Goal: Task Accomplishment & Management: Manage account settings

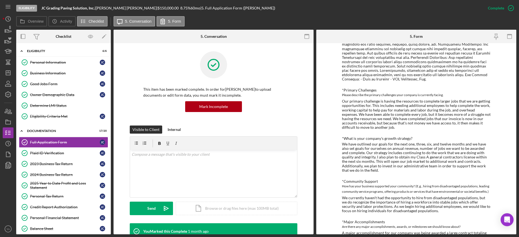
scroll to position [526, 0]
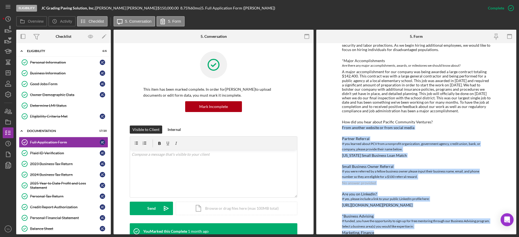
drag, startPoint x: 372, startPoint y: 222, endPoint x: 328, endPoint y: 118, distance: 112.9
click at [328, 118] on div "To edit this form you must mark this item incomplete Loan Request *Requested Lo…" at bounding box center [416, 138] width 200 height 191
click at [342, 169] on div "If you were referred by a fellow business owner please input their business nam…" at bounding box center [416, 174] width 149 height 11
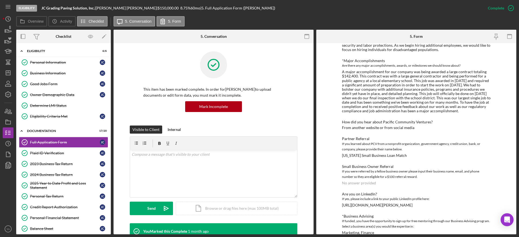
click at [355, 203] on div "[URL][DOMAIN_NAME][PERSON_NAME]" at bounding box center [377, 205] width 70 height 4
click at [387, 193] on div "Are you on LinkedIn? If yes, please include a link to your public LinkedIn prof…" at bounding box center [416, 199] width 149 height 15
drag, startPoint x: 439, startPoint y: 193, endPoint x: 336, endPoint y: 198, distance: 103.0
click at [336, 198] on div "To edit this form you must mark this item incomplete Loan Request *Requested Lo…" at bounding box center [416, 138] width 200 height 191
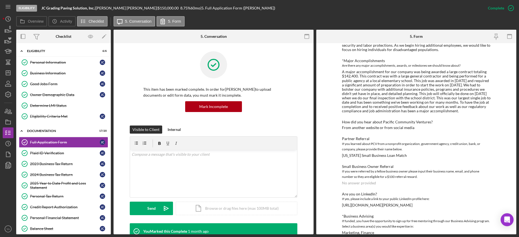
click at [372, 181] on div "No answer provided" at bounding box center [359, 183] width 34 height 4
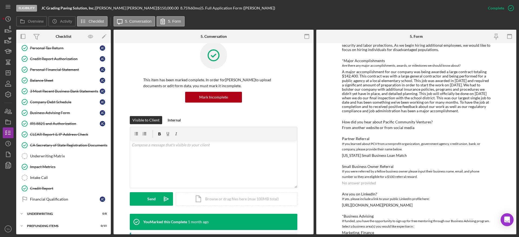
scroll to position [0, 0]
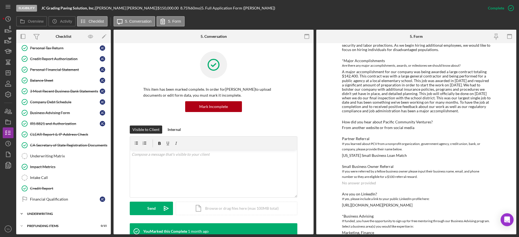
click at [57, 212] on div "Underwriting" at bounding box center [65, 213] width 77 height 3
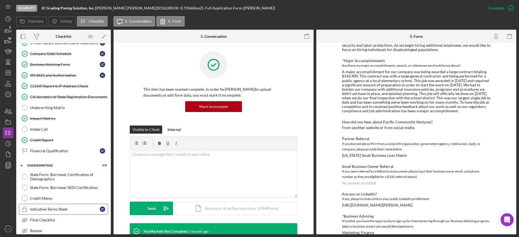
scroll to position [238, 0]
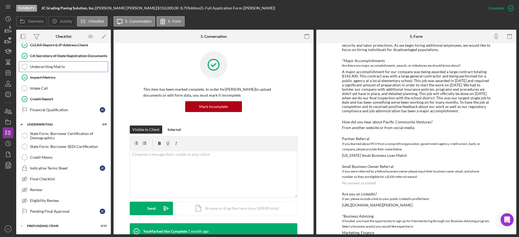
click at [66, 66] on div "Underwriting Matrix" at bounding box center [69, 67] width 78 height 4
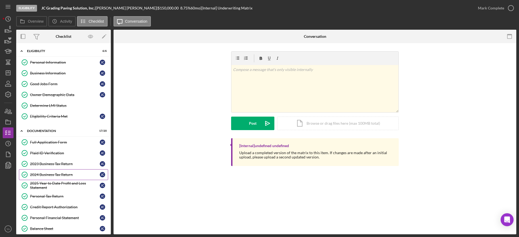
click at [71, 175] on div "2024 Business Tax Return" at bounding box center [65, 175] width 70 height 4
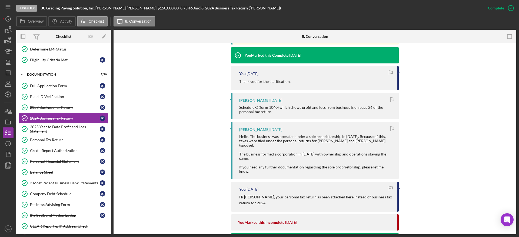
scroll to position [162, 0]
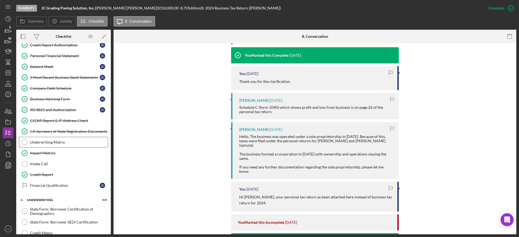
click at [61, 142] on div "Underwriting Matrix" at bounding box center [69, 142] width 78 height 4
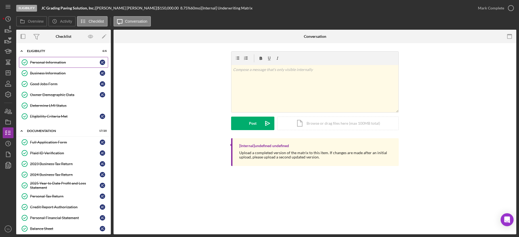
click at [63, 62] on div "Personal Information" at bounding box center [65, 62] width 70 height 4
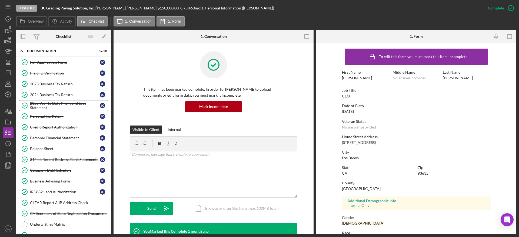
scroll to position [41, 0]
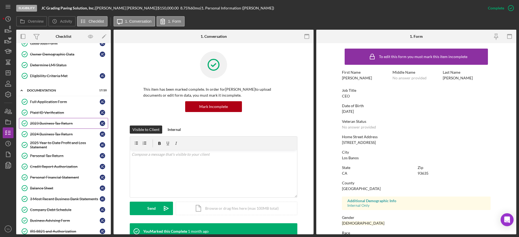
click at [62, 124] on div "2023 Business Tax Return" at bounding box center [65, 123] width 70 height 4
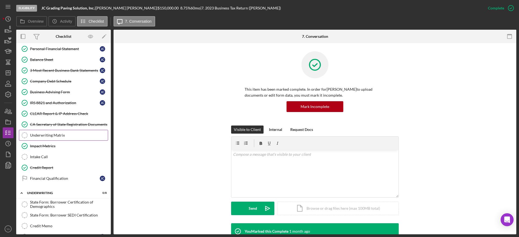
scroll to position [157, 0]
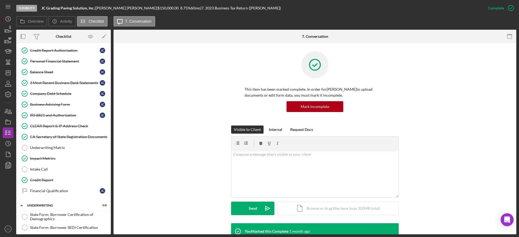
click at [2, 69] on div "Eligibility JC Grading Paving Solution, Inc. | [PERSON_NAME] | $150,000.00 8.75…" at bounding box center [259, 118] width 519 height 237
click at [8, 72] on icon "Icon/Dashboard" at bounding box center [8, 73] width 14 height 14
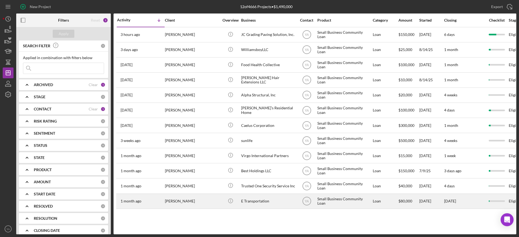
click at [178, 200] on div "[PERSON_NAME]" at bounding box center [192, 201] width 54 height 14
click at [293, 205] on div "E Transportation" at bounding box center [268, 201] width 54 height 14
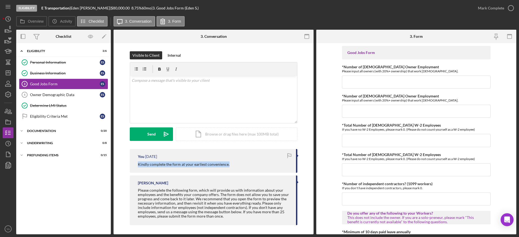
drag, startPoint x: 232, startPoint y: 165, endPoint x: 130, endPoint y: 167, distance: 102.1
click at [130, 167] on div "You [DATE] Kindly complete the form at your earliest convenience." at bounding box center [213, 161] width 167 height 24
copy p "Kindly complete the form at your earliest convenience."
click at [161, 89] on div "v Color teal Color pink Remove color Add row above Add row below Add column bef…" at bounding box center [213, 99] width 167 height 47
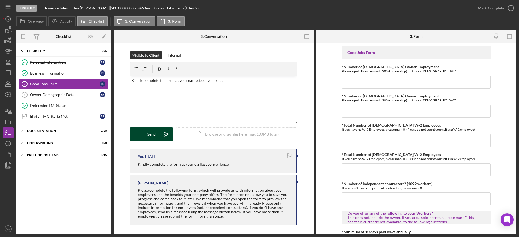
click at [165, 133] on polygon "submit" at bounding box center [166, 134] width 4 height 4
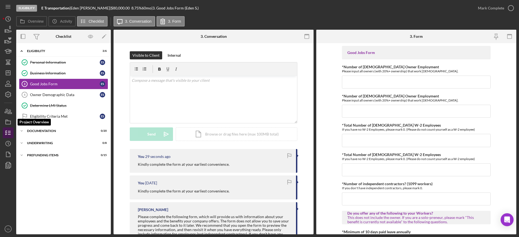
click at [7, 127] on icon "button" at bounding box center [8, 133] width 14 height 14
click at [6, 124] on icon "button" at bounding box center [8, 122] width 14 height 14
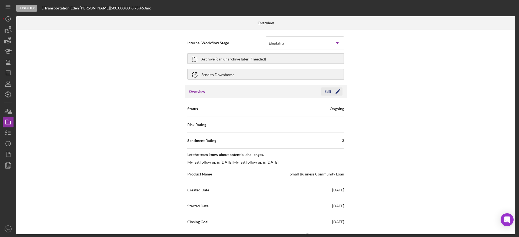
click at [332, 93] on icon "Icon/Edit" at bounding box center [338, 92] width 14 height 14
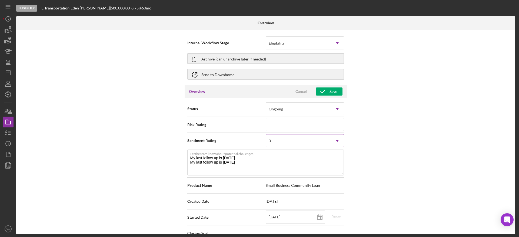
click at [326, 144] on div "3" at bounding box center [298, 141] width 65 height 12
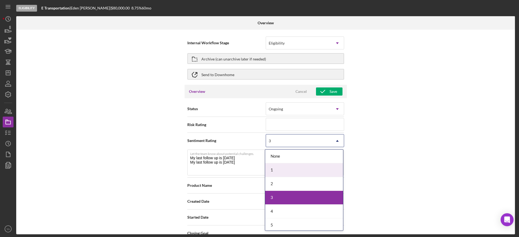
click at [306, 166] on div "1" at bounding box center [304, 170] width 78 height 14
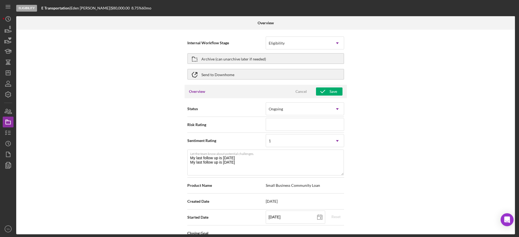
click at [329, 85] on div "Overview Cancel Save" at bounding box center [265, 92] width 162 height 14
click at [329, 88] on div "Save" at bounding box center [333, 91] width 8 height 8
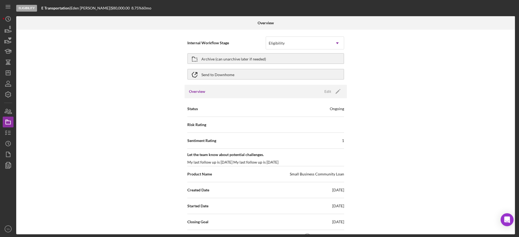
click at [316, 36] on div "Eligibility Icon/Dropdown Arrow" at bounding box center [304, 42] width 78 height 13
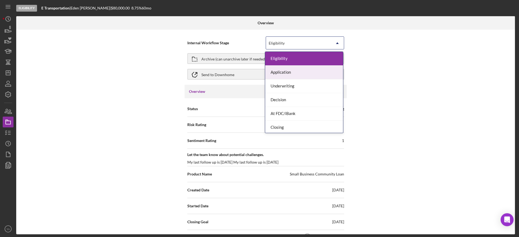
click at [307, 77] on div "Application" at bounding box center [304, 73] width 78 height 14
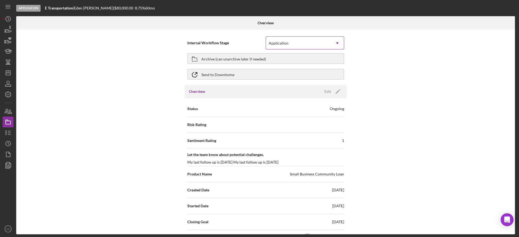
click at [322, 37] on div "Application" at bounding box center [298, 43] width 65 height 12
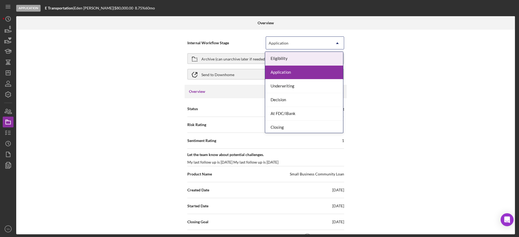
click at [313, 65] on div "Eligibility" at bounding box center [304, 59] width 78 height 14
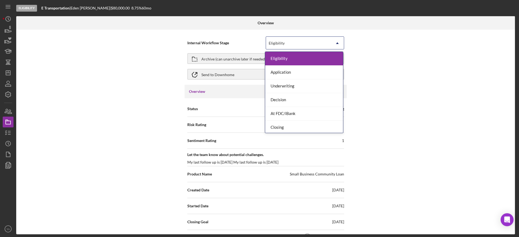
click at [335, 48] on icon "Icon/Dropdown Arrow" at bounding box center [337, 43] width 13 height 13
click at [408, 61] on div "Internal Workflow Stage option Eligibility, selected. 7 results available. Use …" at bounding box center [265, 132] width 498 height 205
click at [306, 40] on div "Eligibility" at bounding box center [298, 43] width 65 height 12
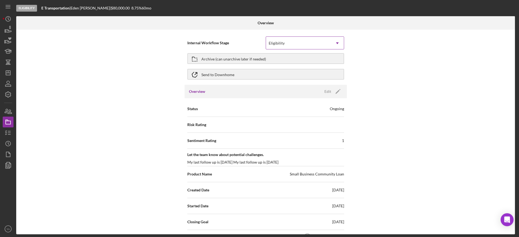
click at [306, 40] on div "Eligibility" at bounding box center [298, 43] width 65 height 12
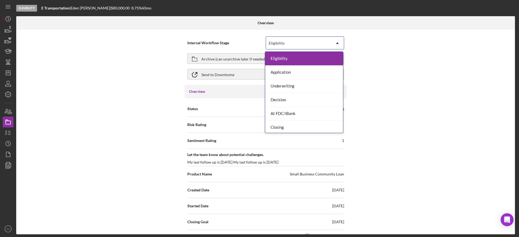
click at [316, 58] on div "Eligibility" at bounding box center [304, 59] width 78 height 14
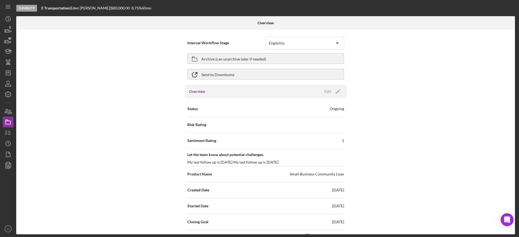
click at [472, 41] on div "Internal Workflow Stage option Eligibility, selected. Eligibility Icon/Dropdown…" at bounding box center [265, 132] width 498 height 205
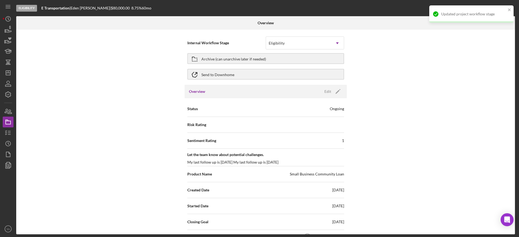
click at [507, 14] on div "Updated project workflow stage" at bounding box center [471, 13] width 84 height 17
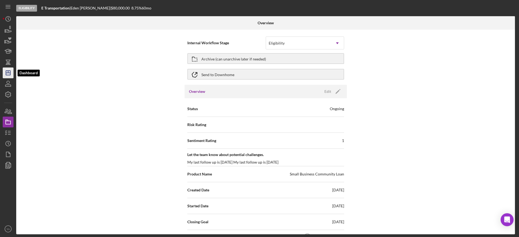
click at [9, 74] on icon "Icon/Dashboard" at bounding box center [8, 73] width 14 height 14
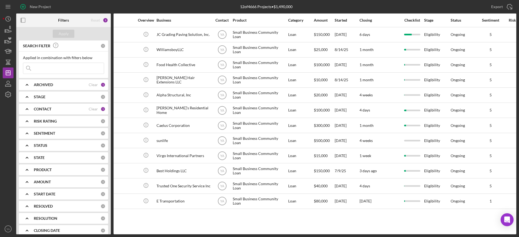
scroll to position [0, 88]
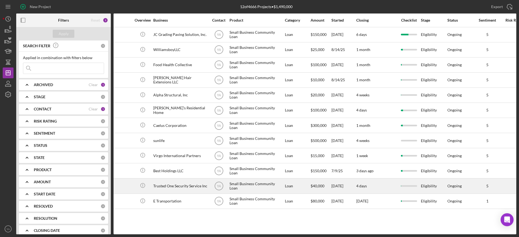
click at [323, 184] on div "$40,000" at bounding box center [320, 186] width 20 height 14
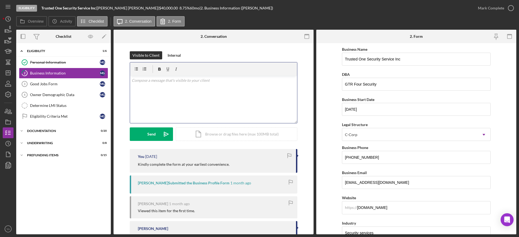
click at [201, 89] on div "v Color teal Color pink Remove color Add row above Add row below Add column bef…" at bounding box center [213, 99] width 167 height 47
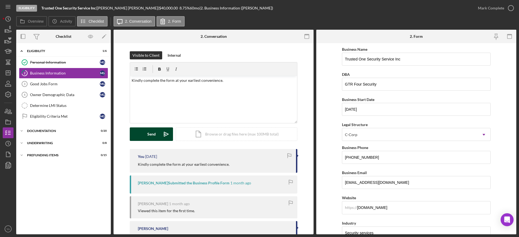
click at [166, 131] on icon "Icon/icon-invite-send" at bounding box center [166, 134] width 14 height 14
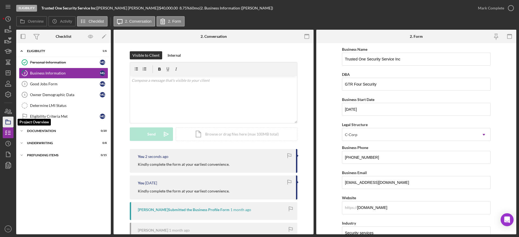
click at [7, 118] on icon "button" at bounding box center [8, 122] width 14 height 14
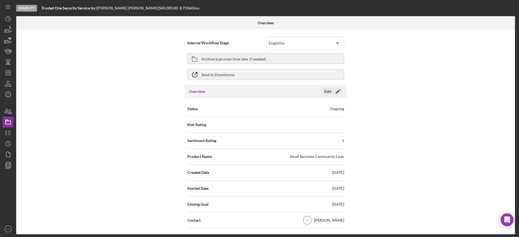
click at [338, 89] on icon "Icon/Edit" at bounding box center [338, 92] width 14 height 14
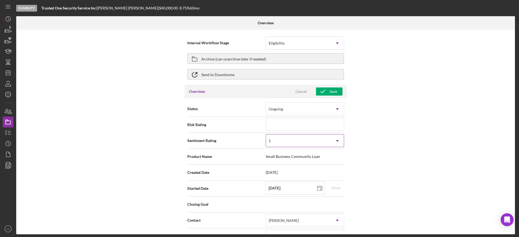
click at [315, 139] on div "5" at bounding box center [298, 141] width 65 height 12
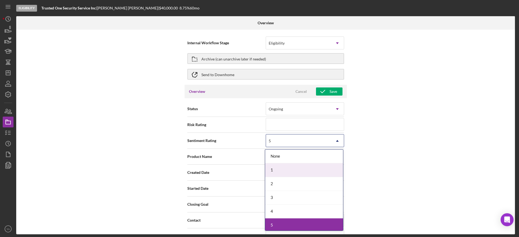
click at [299, 167] on div "1" at bounding box center [304, 170] width 78 height 14
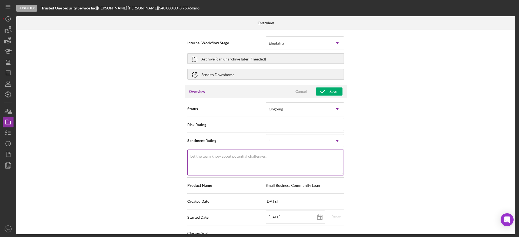
click at [255, 154] on label "Let the team know about potential challenges." at bounding box center [228, 156] width 76 height 4
click at [255, 154] on textarea "Let the team know about potential challenges." at bounding box center [265, 163] width 156 height 26
click at [200, 158] on textarea "last re,[PERSON_NAME] - [DATE]" at bounding box center [265, 163] width 156 height 26
click at [251, 157] on textarea "last reminder - [DATE]" at bounding box center [265, 163] width 156 height 26
type textarea "last reminder - [DATE]"
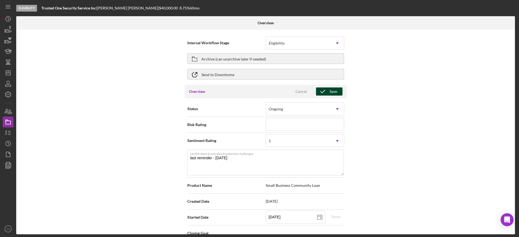
click at [325, 91] on icon "button" at bounding box center [323, 92] width 14 height 14
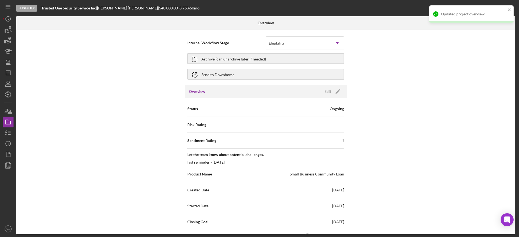
click at [511, 9] on div "Updated project overview" at bounding box center [471, 13] width 84 height 17
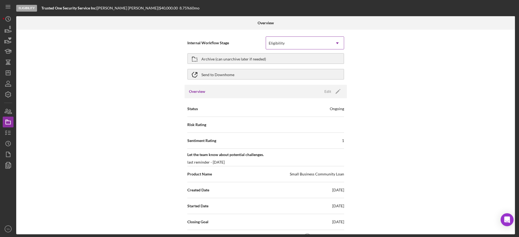
click at [324, 43] on div "Eligibility" at bounding box center [298, 43] width 65 height 12
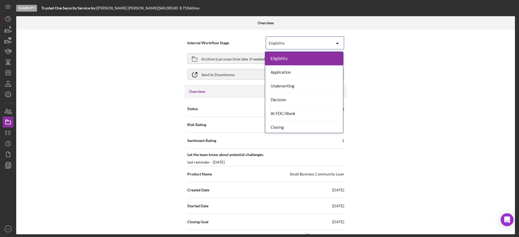
click at [324, 43] on div "Eligibility" at bounding box center [298, 43] width 65 height 12
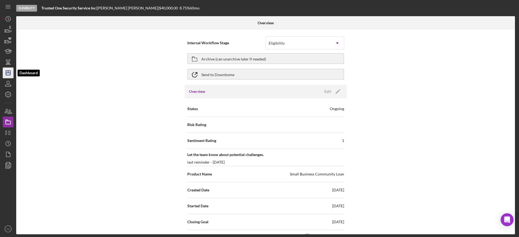
click at [10, 72] on polygon "button" at bounding box center [8, 73] width 4 height 4
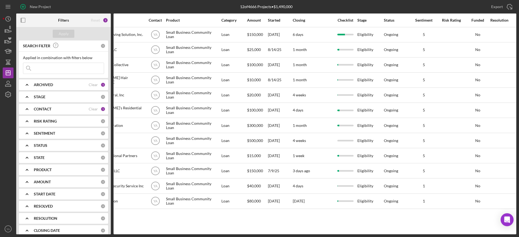
scroll to position [0, 145]
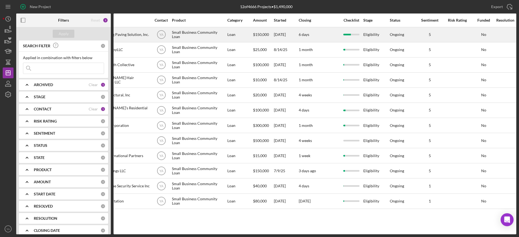
click at [368, 32] on div "Eligibility" at bounding box center [376, 35] width 26 height 14
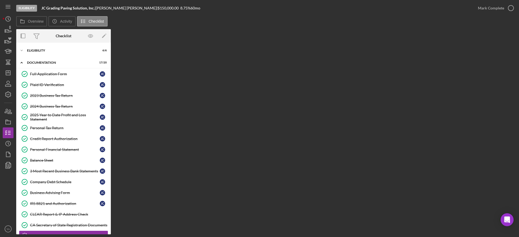
scroll to position [80, 0]
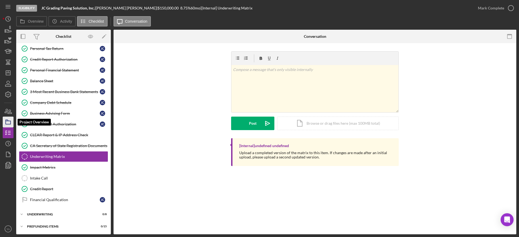
click at [11, 120] on icon "button" at bounding box center [8, 122] width 14 height 14
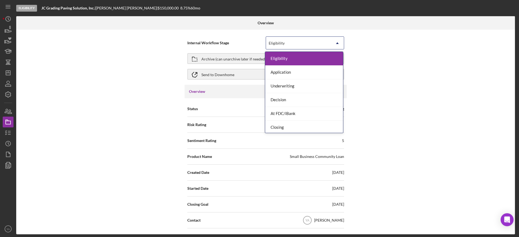
click at [331, 45] on icon "Icon/Dropdown Arrow" at bounding box center [337, 43] width 13 height 13
click at [306, 89] on div "Underwriting" at bounding box center [304, 86] width 78 height 14
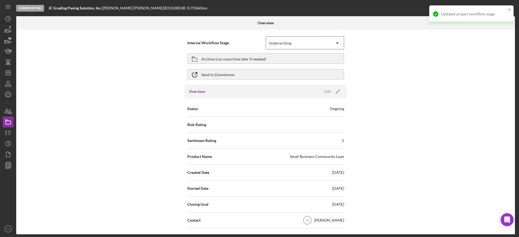
click at [336, 37] on icon "Icon/Dropdown Arrow" at bounding box center [337, 43] width 13 height 13
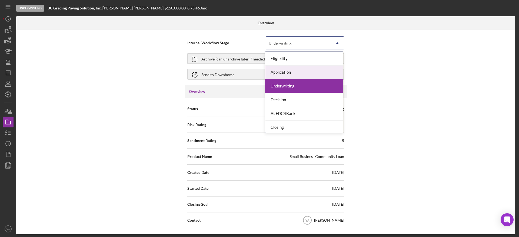
click at [306, 76] on div "Application" at bounding box center [304, 73] width 78 height 14
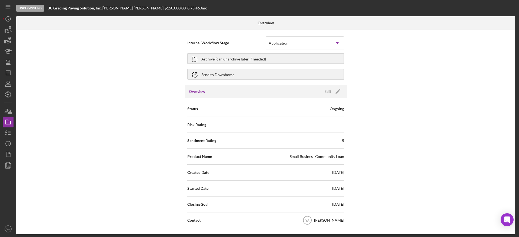
click at [462, 28] on div "Updated project workflow stage" at bounding box center [471, 16] width 86 height 24
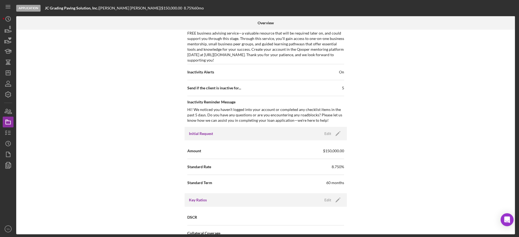
scroll to position [243, 0]
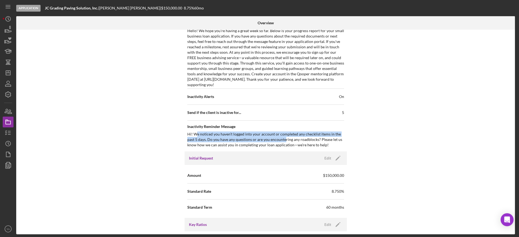
drag, startPoint x: 196, startPoint y: 136, endPoint x: 283, endPoint y: 139, distance: 86.5
click at [283, 139] on div "Hi! We noticed you haven’t logged into your account or completed any checklist …" at bounding box center [265, 140] width 157 height 16
click at [237, 133] on div "Hi! We noticed you haven’t logged into your account or completed any checklist …" at bounding box center [265, 140] width 157 height 16
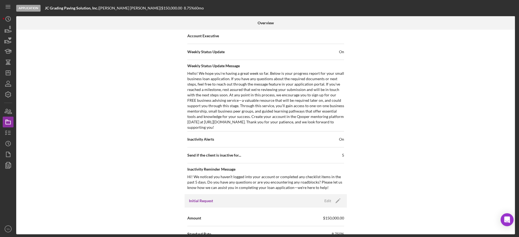
scroll to position [203, 0]
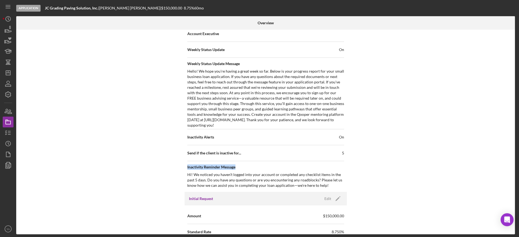
drag, startPoint x: 187, startPoint y: 168, endPoint x: 239, endPoint y: 167, distance: 52.1
click at [239, 167] on span "Inactivity Reminder Message" at bounding box center [265, 166] width 157 height 5
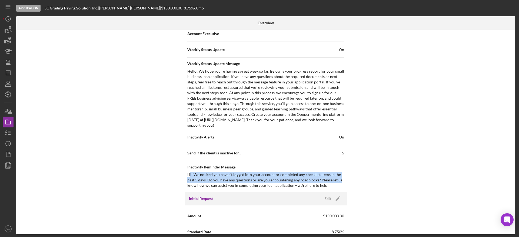
drag, startPoint x: 188, startPoint y: 176, endPoint x: 339, endPoint y: 181, distance: 151.0
click at [339, 181] on div "Hi! We noticed you haven’t logged into your account or completed any checklist …" at bounding box center [265, 180] width 157 height 16
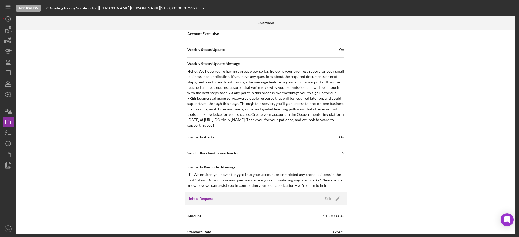
click at [319, 183] on div "Hi! We noticed you haven’t logged into your account or completed any checklist …" at bounding box center [265, 180] width 157 height 16
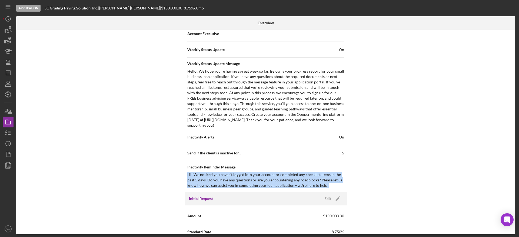
drag, startPoint x: 326, startPoint y: 184, endPoint x: 182, endPoint y: 176, distance: 143.9
click at [182, 176] on div "Internal Workflow Stage Application Icon/Dropdown Arrow Archive (can unarchive …" at bounding box center [265, 132] width 498 height 205
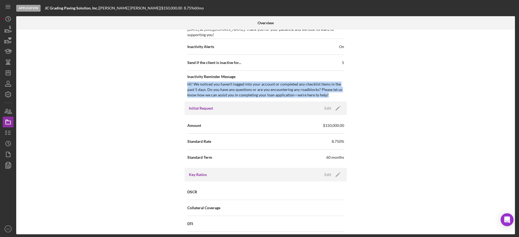
scroll to position [243, 0]
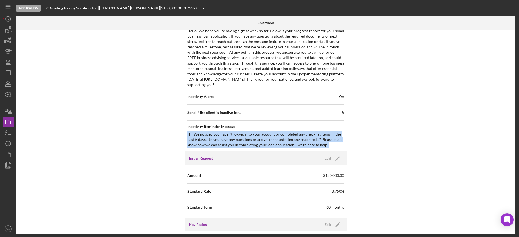
click at [314, 144] on div "Hi! We noticed you haven’t logged into your account or completed any checklist …" at bounding box center [265, 140] width 157 height 16
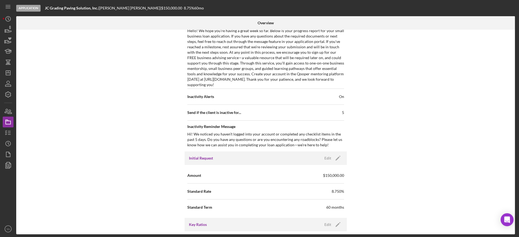
click at [326, 142] on div "Hi! We noticed you haven’t logged into your account or completed any checklist …" at bounding box center [265, 140] width 157 height 16
click at [325, 144] on div "Hi! We noticed you haven’t logged into your account or completed any checklist …" at bounding box center [265, 140] width 157 height 16
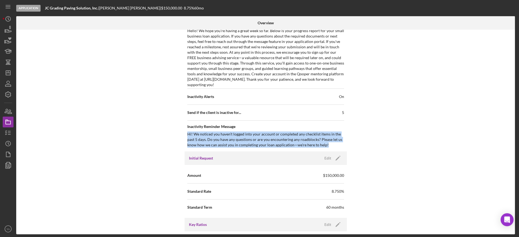
drag, startPoint x: 184, startPoint y: 133, endPoint x: 341, endPoint y: 147, distance: 157.2
click at [341, 147] on div "Status Ongoing Risk Rating Sentiment Rating 5 Product Name Small Business Commu…" at bounding box center [265, 3] width 162 height 296
click at [332, 143] on div "Hi! We noticed you haven’t logged into your account or completed any checklist …" at bounding box center [265, 140] width 157 height 16
drag, startPoint x: 329, startPoint y: 144, endPoint x: 173, endPoint y: 132, distance: 157.1
click at [173, 132] on div "Internal Workflow Stage Application Icon/Dropdown Arrow Archive (can unarchive …" at bounding box center [265, 132] width 498 height 205
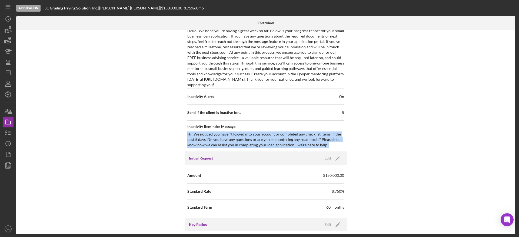
click at [235, 144] on div "Hi! We noticed you haven’t logged into your account or completed any checklist …" at bounding box center [265, 140] width 157 height 16
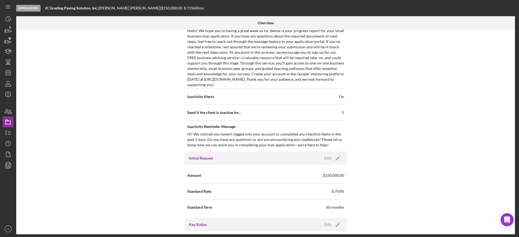
drag, startPoint x: 342, startPoint y: 114, endPoint x: 346, endPoint y: 112, distance: 5.3
click at [346, 112] on div "Internal Workflow Stage Application Icon/Dropdown Arrow Archive (can unarchive …" at bounding box center [265, 132] width 498 height 205
drag, startPoint x: 198, startPoint y: 114, endPoint x: 206, endPoint y: 114, distance: 7.8
click at [198, 114] on span "Send if the client is inactive for..." at bounding box center [214, 112] width 54 height 5
drag, startPoint x: 207, startPoint y: 114, endPoint x: 244, endPoint y: 114, distance: 37.3
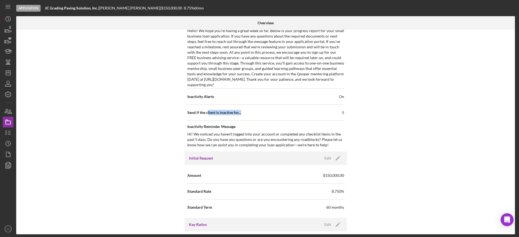
click at [244, 114] on div "Send if the client is inactive for... 5" at bounding box center [265, 113] width 157 height 14
drag, startPoint x: 335, startPoint y: 113, endPoint x: 352, endPoint y: 113, distance: 17.6
click at [352, 113] on div "Internal Workflow Stage Application Icon/Dropdown Arrow Archive (can unarchive …" at bounding box center [265, 132] width 498 height 205
click at [315, 103] on div "Inactivity Alerts On" at bounding box center [265, 97] width 157 height 14
drag, startPoint x: 340, startPoint y: 114, endPoint x: 343, endPoint y: 114, distance: 3.0
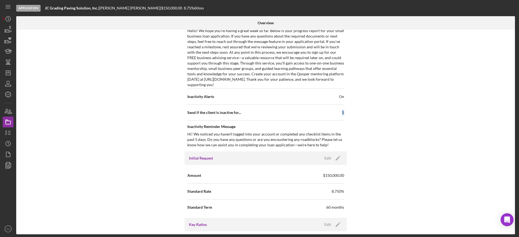
click at [343, 114] on div "Send if the client is inactive for... 5" at bounding box center [265, 113] width 157 height 14
click at [328, 141] on div "Hi! We noticed you haven’t logged into your account or completed any checklist …" at bounding box center [265, 140] width 157 height 16
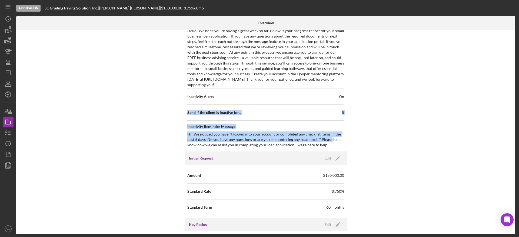
drag, startPoint x: 324, startPoint y: 143, endPoint x: 109, endPoint y: 112, distance: 216.3
click at [109, 112] on div "Internal Workflow Stage Application Icon/Dropdown Arrow Archive (can unarchive …" at bounding box center [265, 132] width 498 height 205
click at [262, 129] on span "Inactivity Reminder Message" at bounding box center [265, 126] width 157 height 5
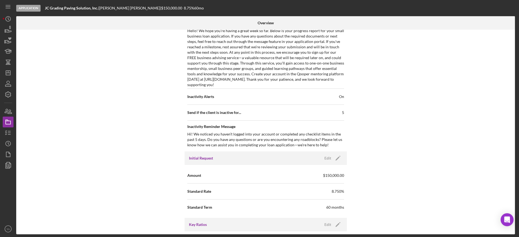
click at [221, 105] on div "Send if the client is inactive for... 5" at bounding box center [265, 113] width 157 height 16
drag, startPoint x: 205, startPoint y: 111, endPoint x: 265, endPoint y: 113, distance: 59.7
click at [265, 113] on div "Send if the client is inactive for... 5" at bounding box center [265, 113] width 157 height 14
drag, startPoint x: 332, startPoint y: 114, endPoint x: 355, endPoint y: 113, distance: 23.5
click at [355, 113] on div "Internal Workflow Stage Application Icon/Dropdown Arrow Archive (can unarchive …" at bounding box center [265, 132] width 498 height 205
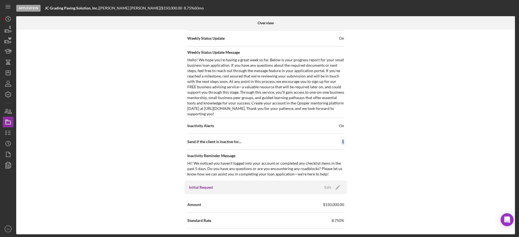
scroll to position [284, 0]
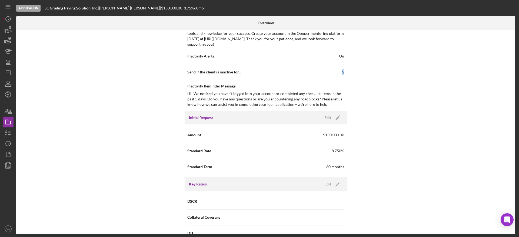
click at [328, 71] on div "Send if the client is inactive for... 5" at bounding box center [265, 72] width 157 height 14
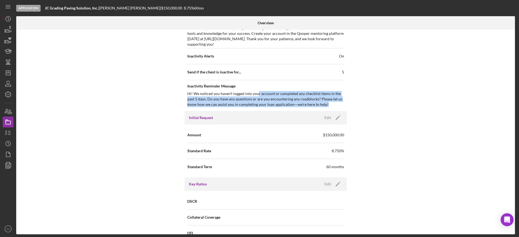
drag, startPoint x: 328, startPoint y: 104, endPoint x: 256, endPoint y: 93, distance: 72.1
click at [256, 93] on div "Hi! We noticed you haven’t logged into your account or completed any checklist …" at bounding box center [265, 99] width 157 height 16
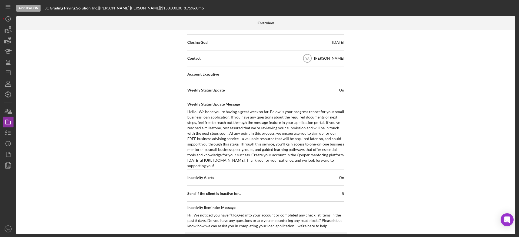
scroll to position [0, 0]
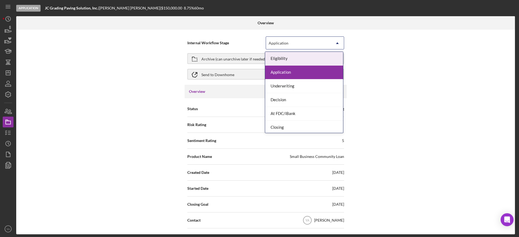
click at [327, 44] on div "Application" at bounding box center [298, 43] width 65 height 12
click at [317, 71] on div "Application" at bounding box center [304, 73] width 78 height 14
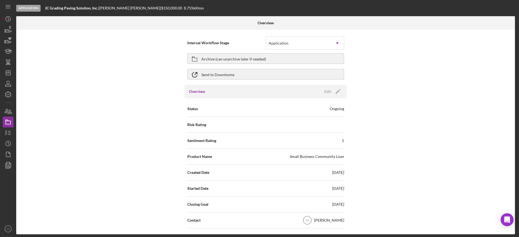
click at [457, 78] on div "Internal Workflow Stage option Application, selected. Application Icon/Dropdown…" at bounding box center [265, 132] width 498 height 205
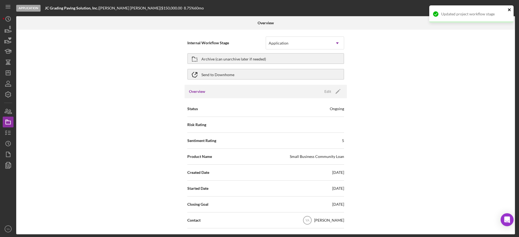
click at [509, 10] on icon "close" at bounding box center [509, 10] width 4 height 4
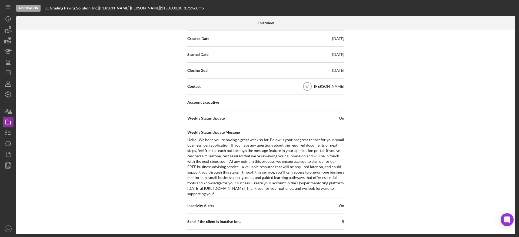
scroll to position [81, 0]
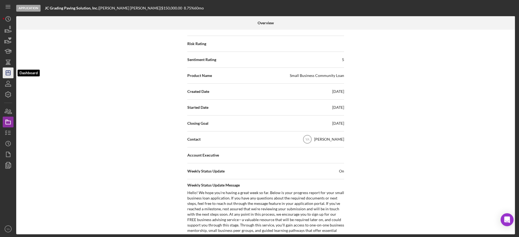
click at [3, 73] on icon "Icon/Dashboard" at bounding box center [8, 73] width 14 height 14
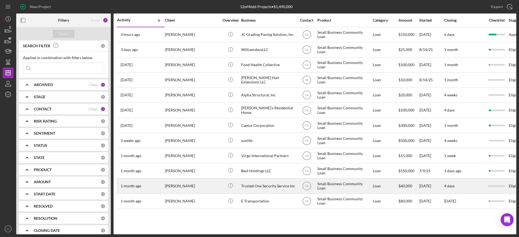
click at [198, 186] on div "[PERSON_NAME]" at bounding box center [192, 186] width 54 height 14
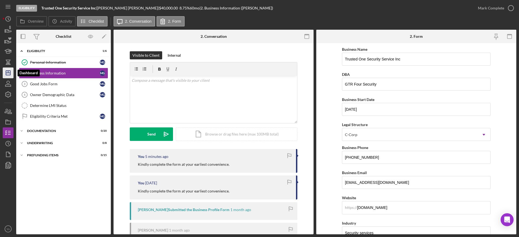
click at [9, 74] on icon "Icon/Dashboard" at bounding box center [8, 73] width 14 height 14
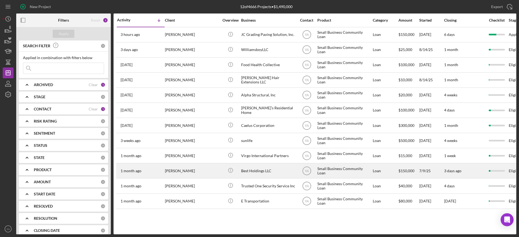
click at [272, 173] on div "Best Holdings LLC" at bounding box center [268, 171] width 54 height 14
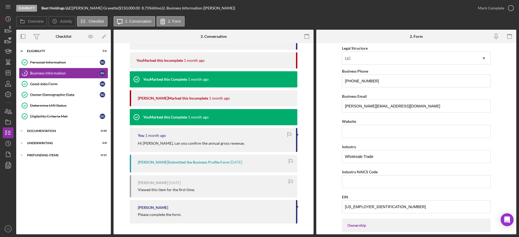
scroll to position [203, 0]
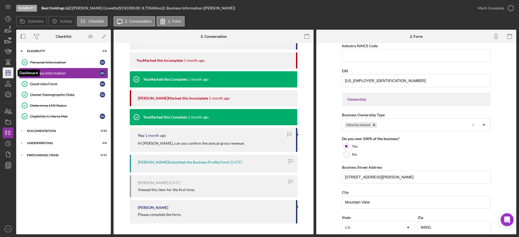
click at [4, 73] on icon "Icon/Dashboard" at bounding box center [8, 73] width 14 height 14
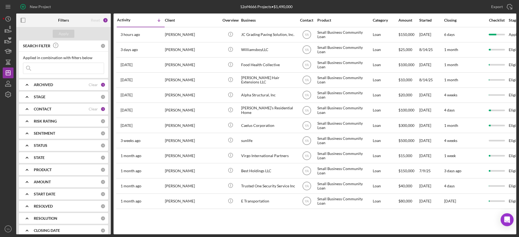
scroll to position [0, 47]
